Goal: Information Seeking & Learning: Learn about a topic

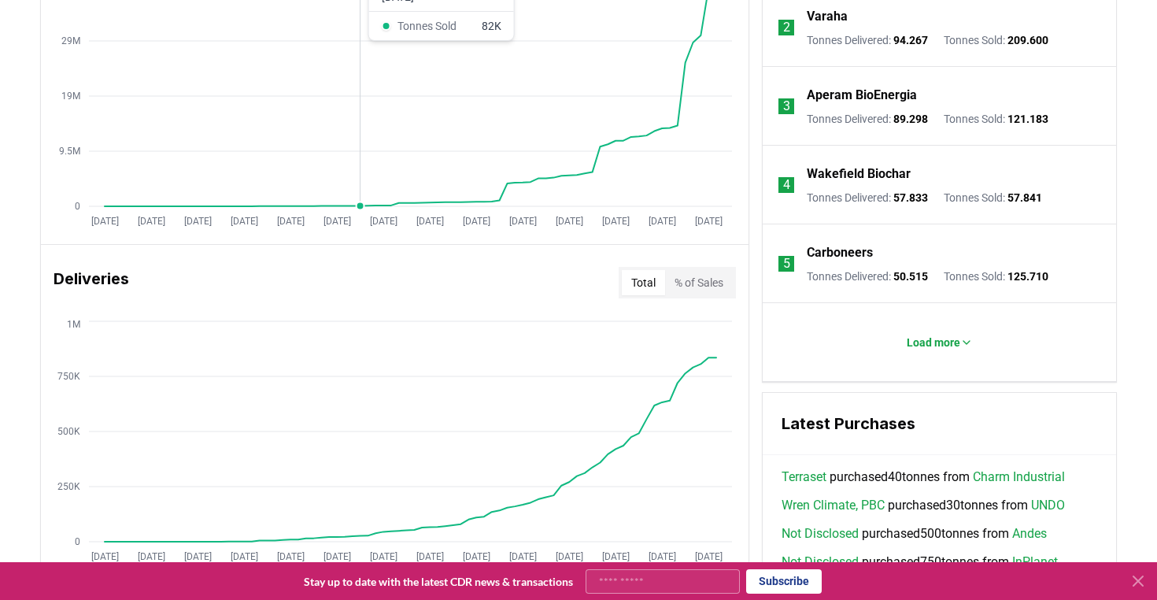
scroll to position [730, 0]
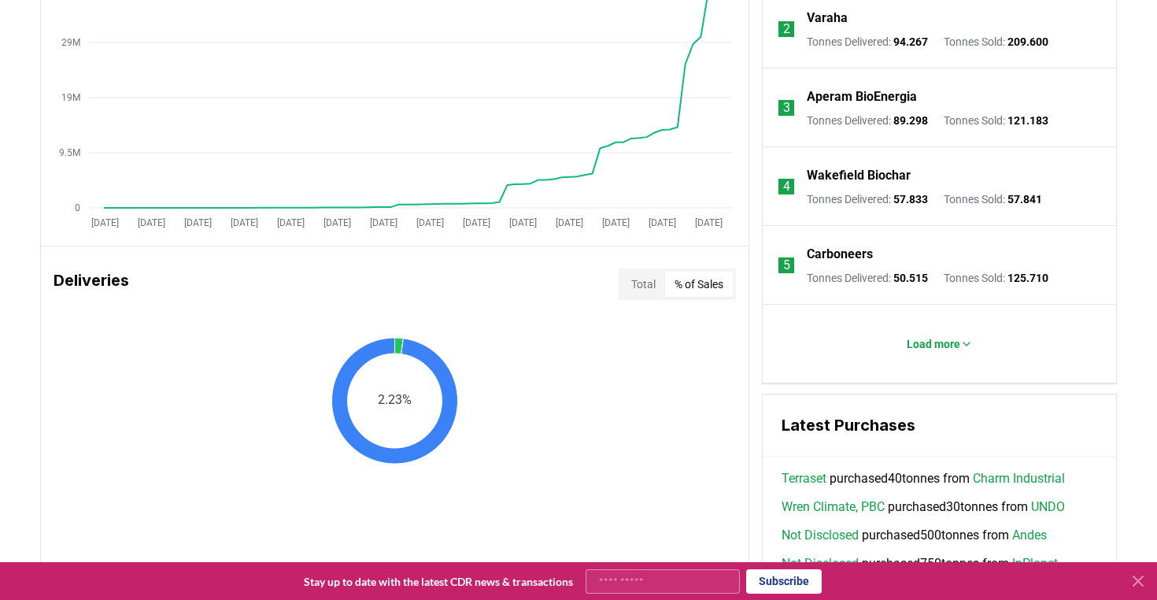
click at [697, 287] on button "% of Sales" at bounding box center [699, 284] width 68 height 25
click at [636, 288] on button "Total" at bounding box center [643, 284] width 43 height 25
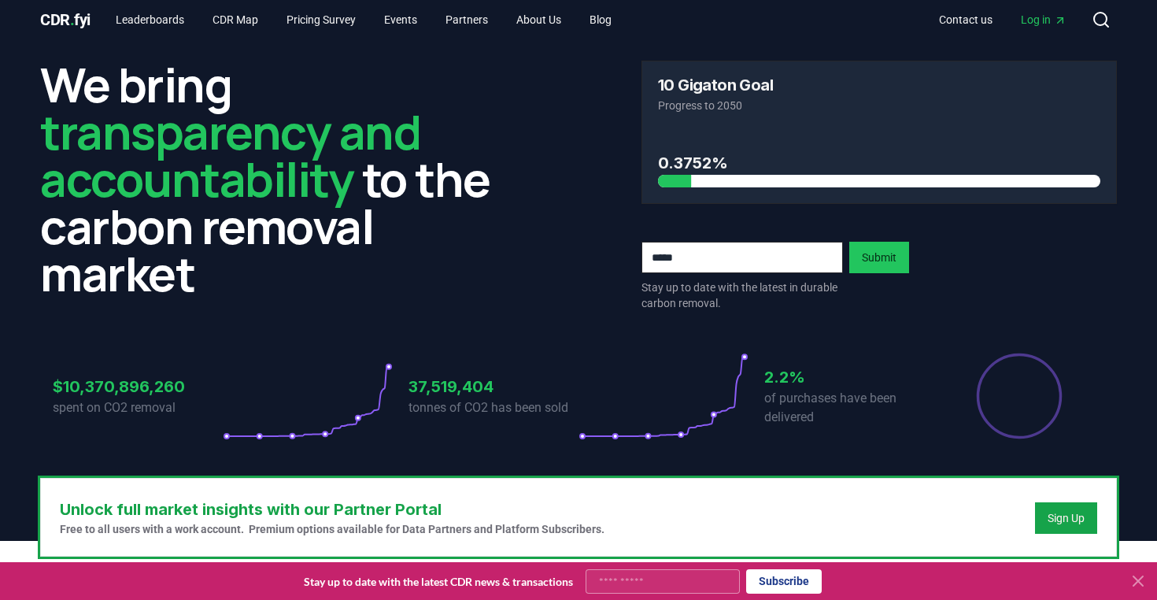
scroll to position [0, 0]
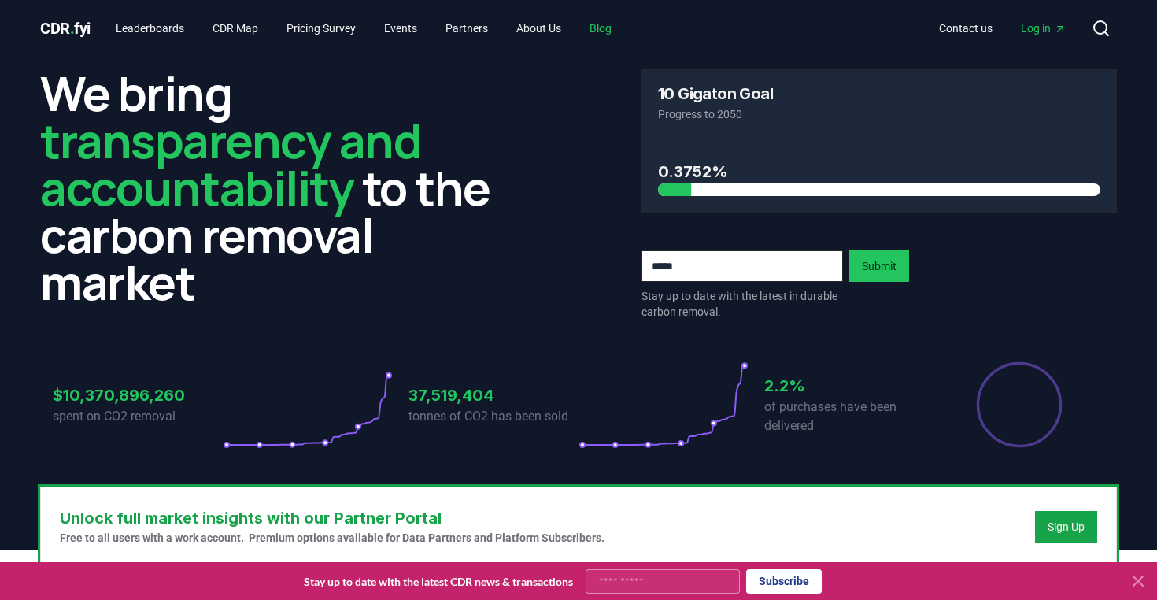
click at [622, 27] on link "Blog" at bounding box center [600, 28] width 47 height 28
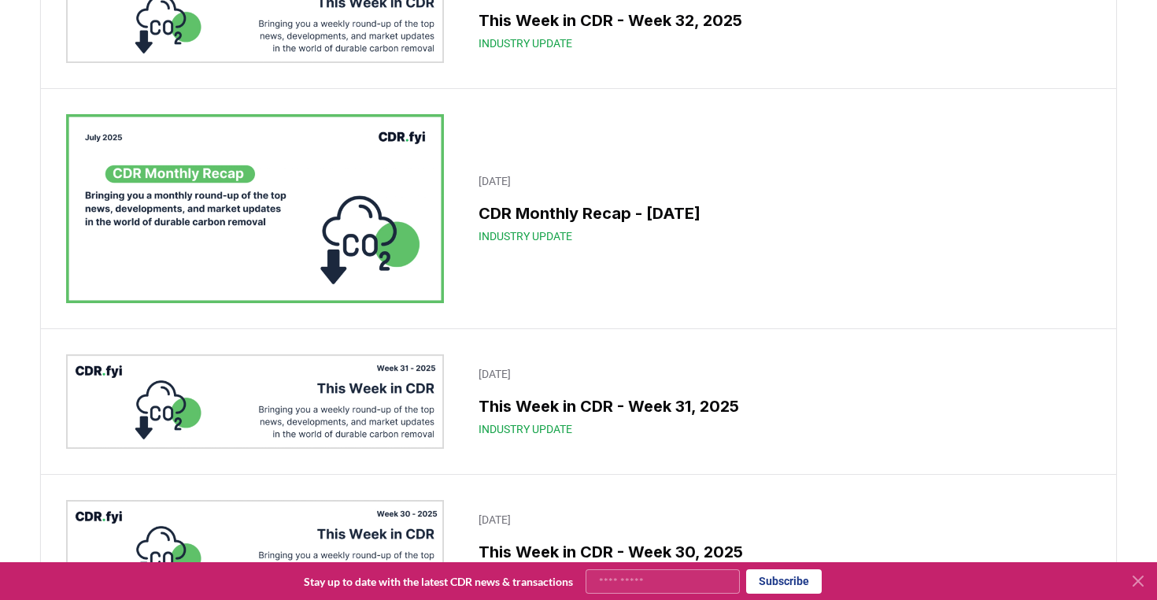
scroll to position [366, 0]
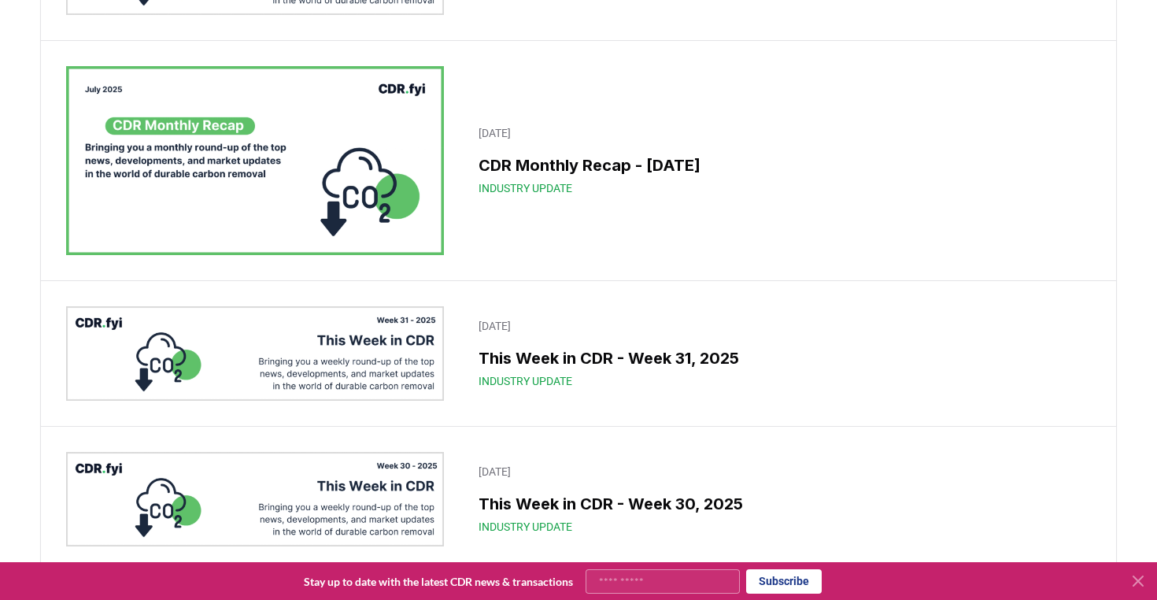
click at [306, 165] on img at bounding box center [255, 160] width 378 height 189
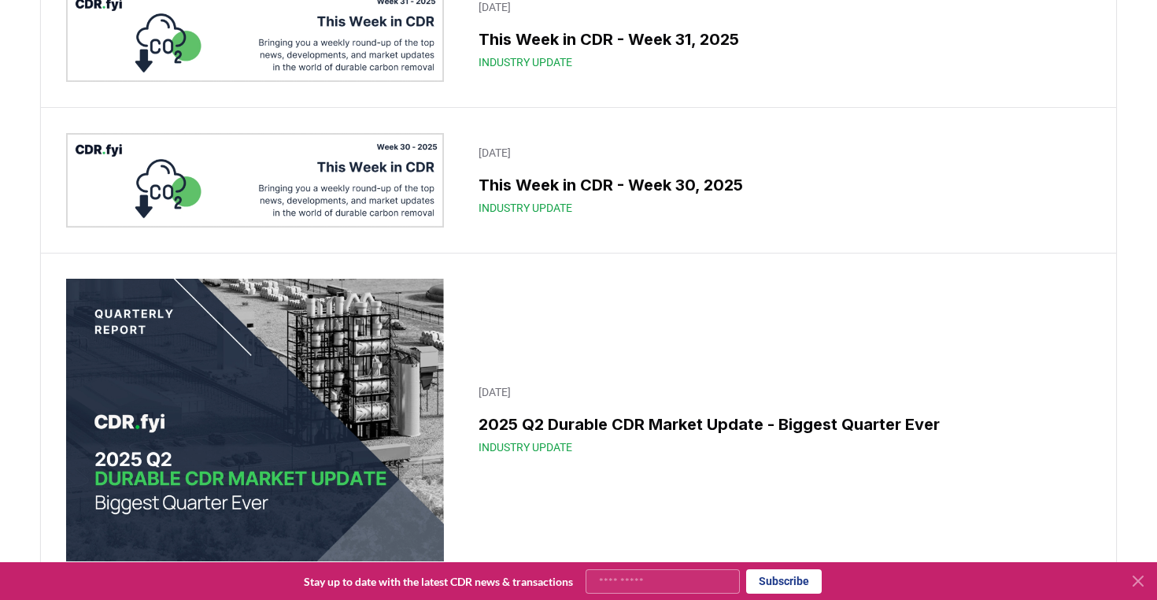
scroll to position [859, 0]
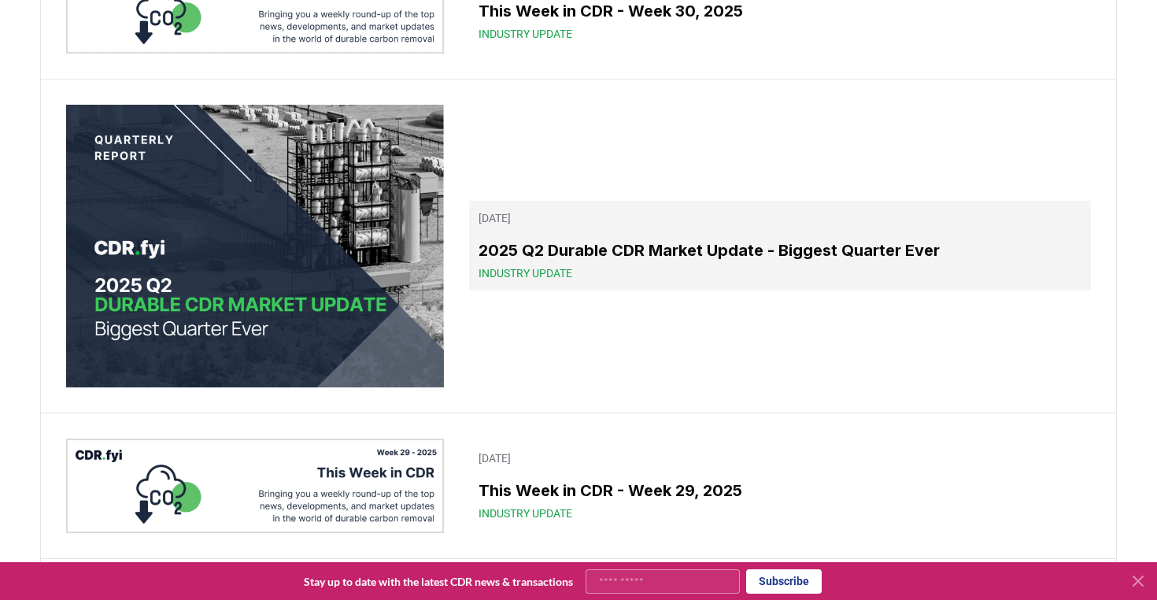
click at [523, 262] on h3 "2025 Q2 Durable CDR Market Update - Biggest Quarter Ever" at bounding box center [780, 251] width 603 height 24
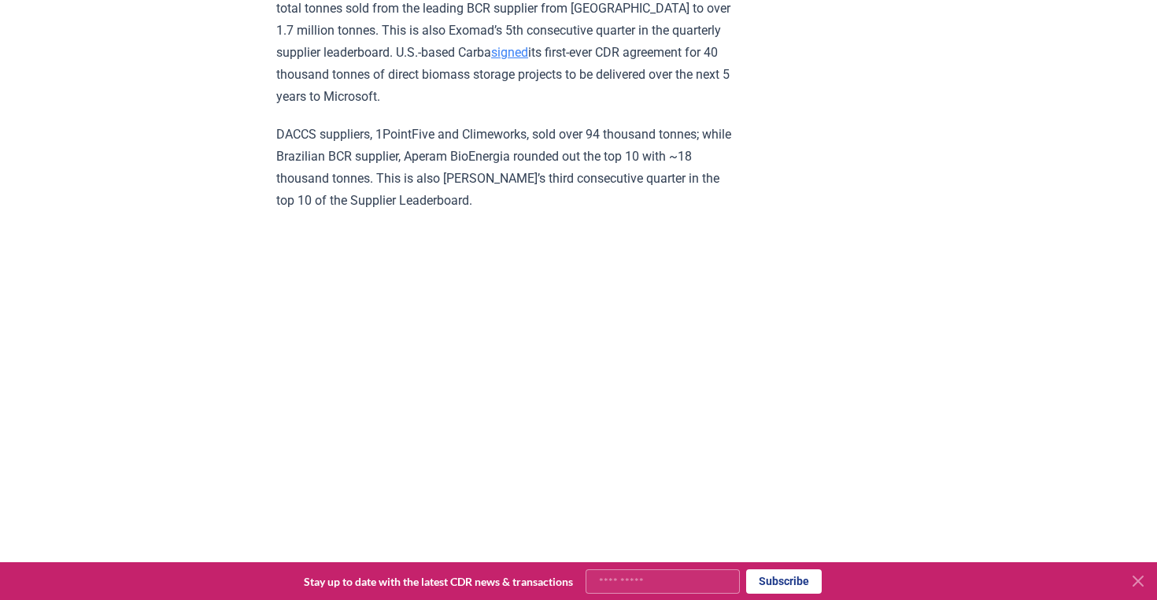
scroll to position [5985, 0]
